Goal: Task Accomplishment & Management: Use online tool/utility

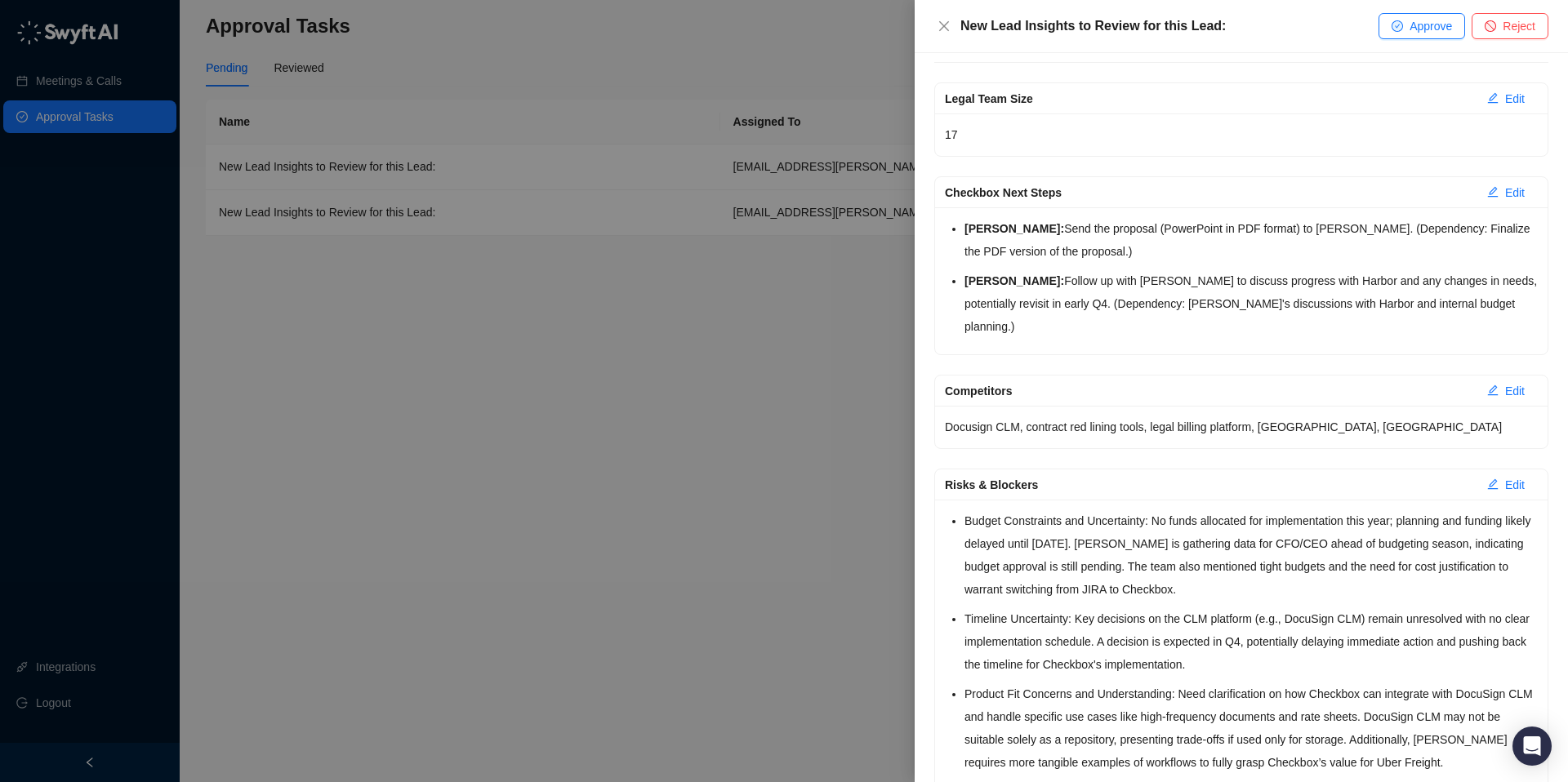
scroll to position [74, 0]
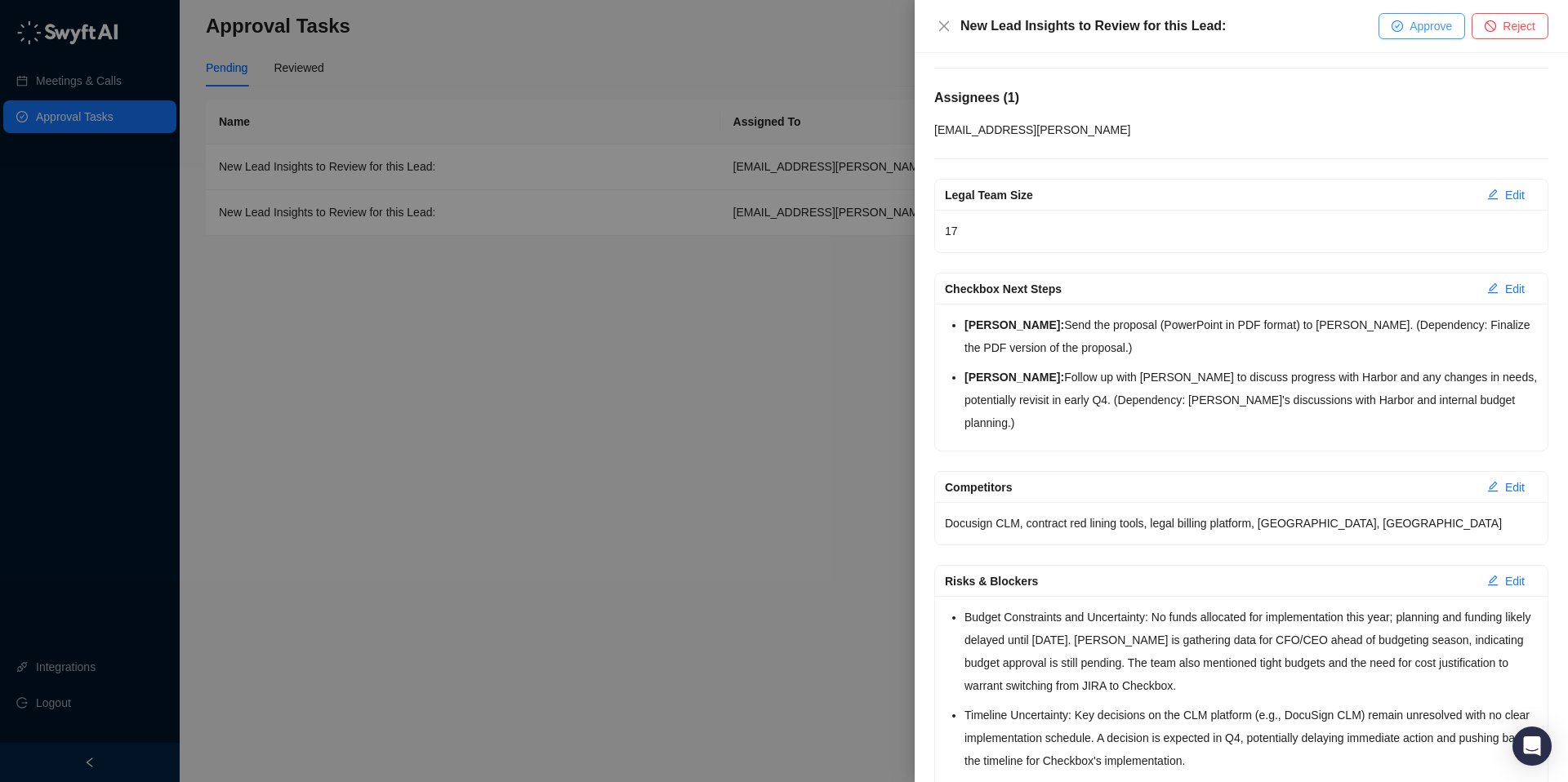
click at [1400, 20] on icon "check-circle" at bounding box center [1397, 25] width 11 height 11
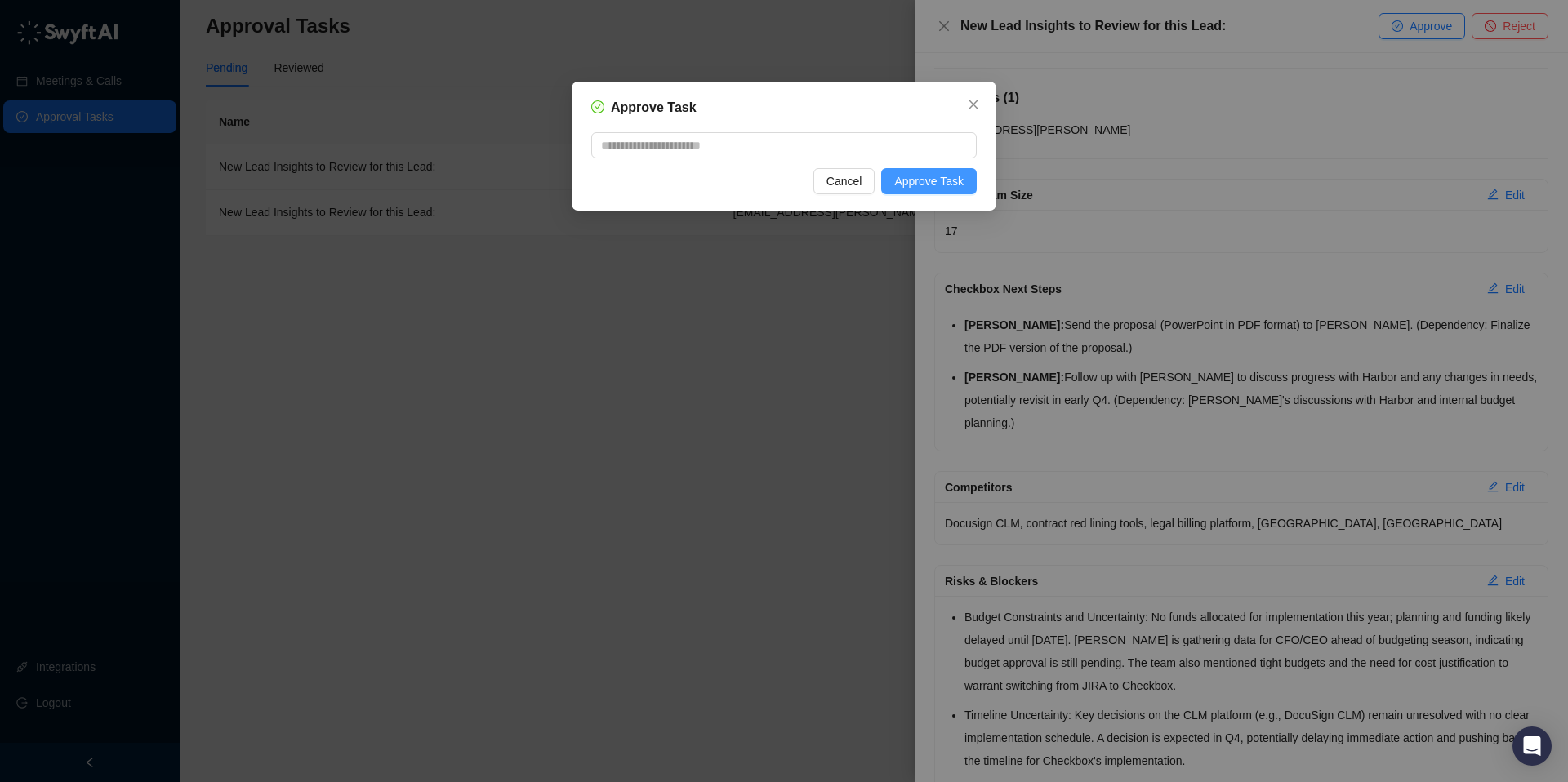
click at [958, 177] on span "Approve Task" at bounding box center [929, 181] width 70 height 18
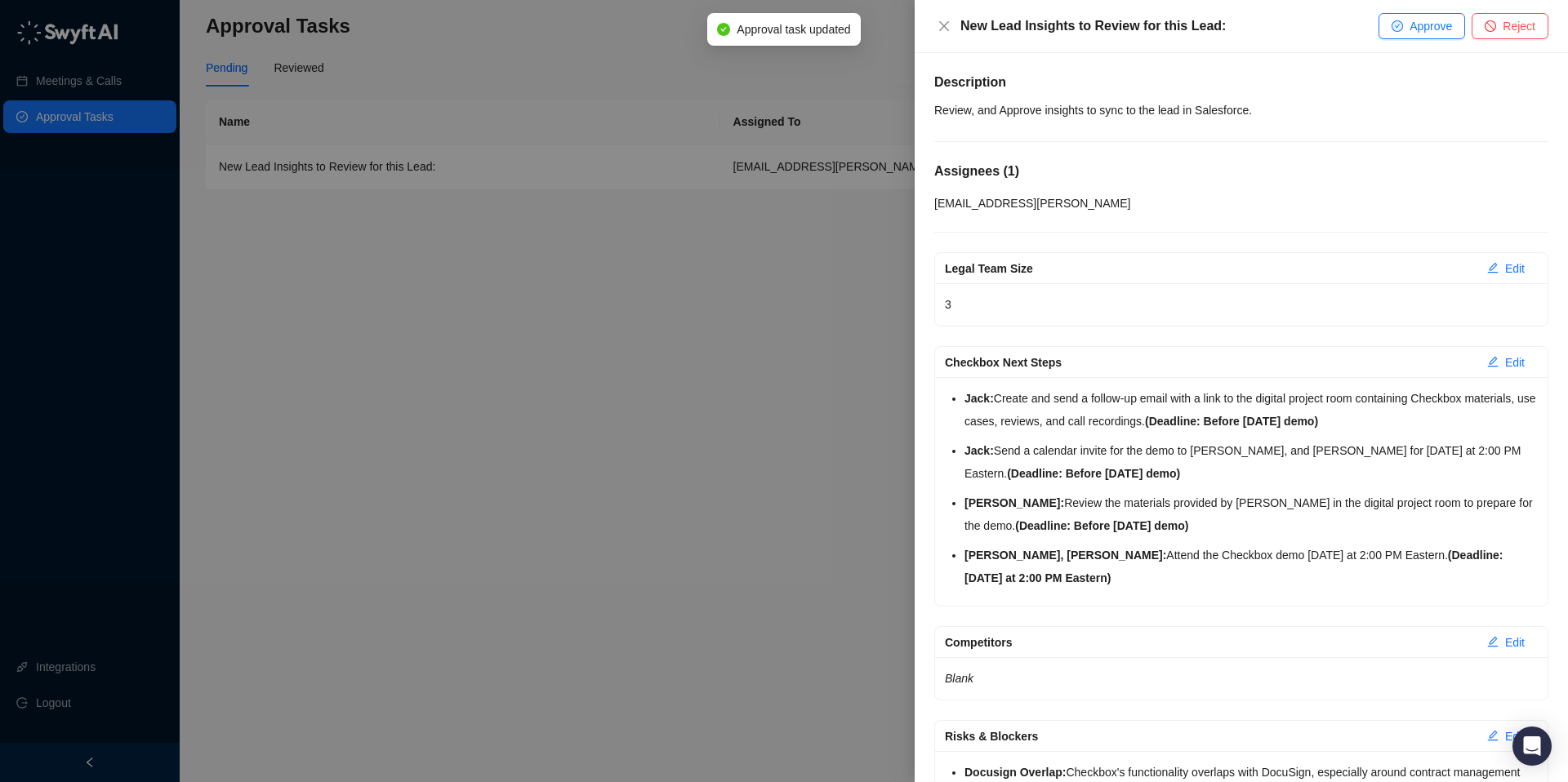
click at [1416, 11] on div "New Lead Insights to Review for this Lead: Approve Reject" at bounding box center [1241, 26] width 653 height 53
click at [1447, 20] on span "Approve" at bounding box center [1431, 26] width 43 height 18
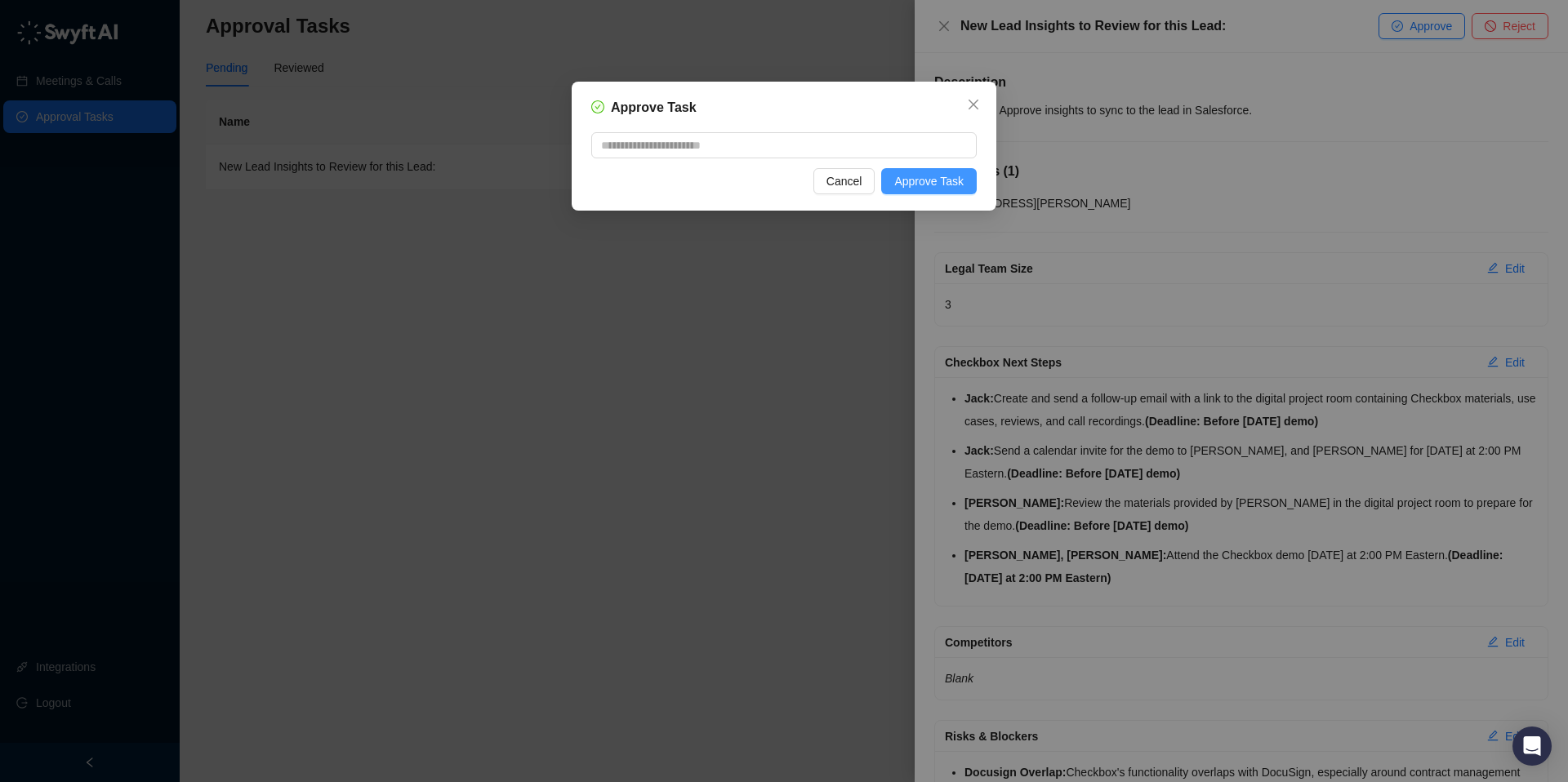
click at [941, 177] on span "Approve Task" at bounding box center [929, 181] width 70 height 18
